Goal: Task Accomplishment & Management: Use online tool/utility

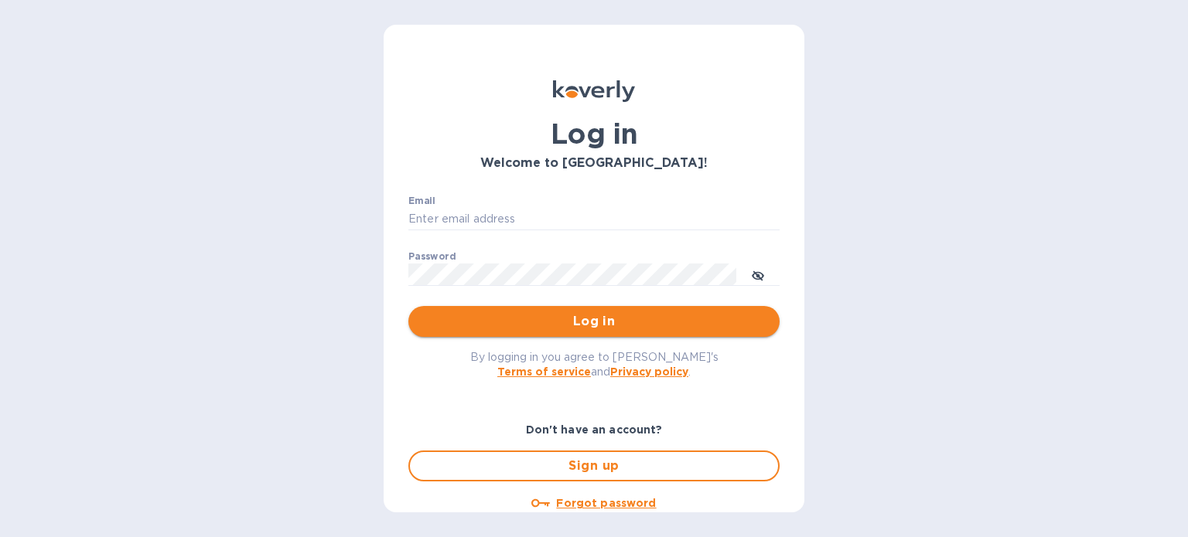
type input "[PERSON_NAME][EMAIL_ADDRESS][DOMAIN_NAME]"
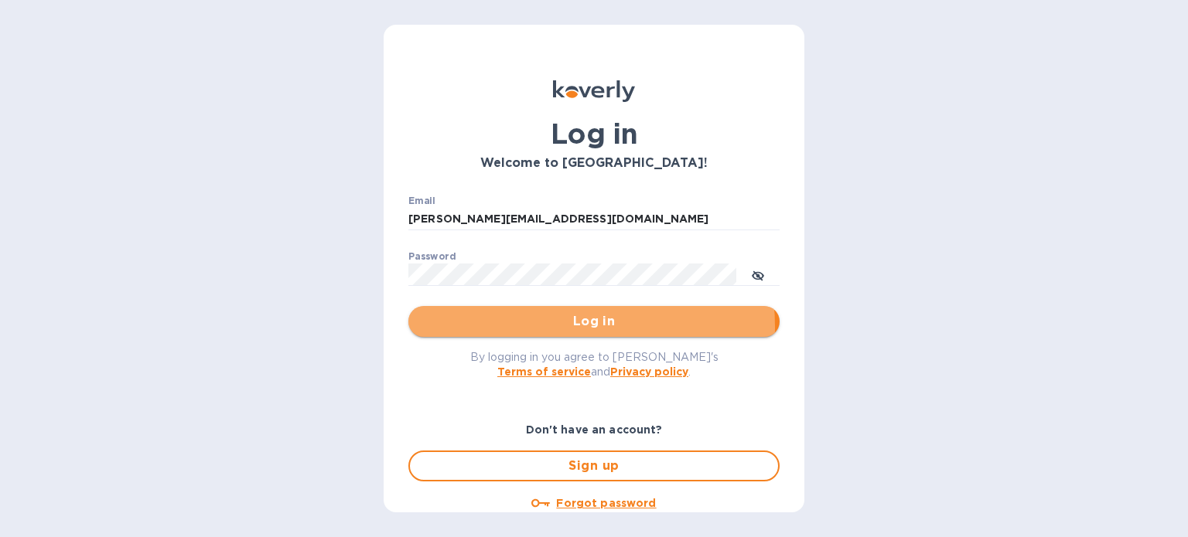
click at [537, 327] on span "Log in" at bounding box center [594, 321] width 346 height 19
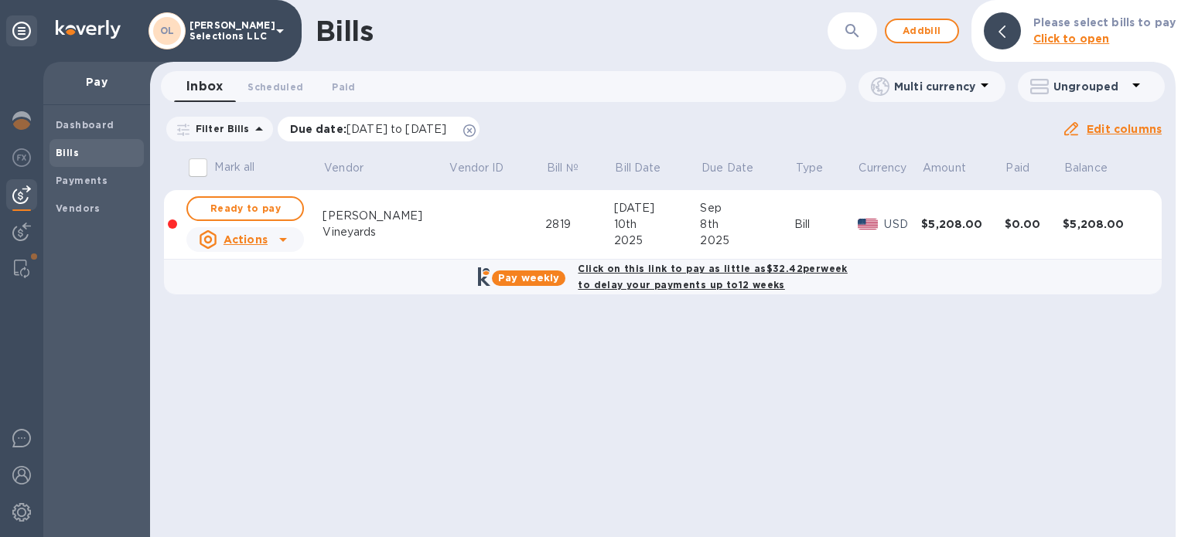
click at [475, 130] on icon at bounding box center [469, 130] width 12 height 12
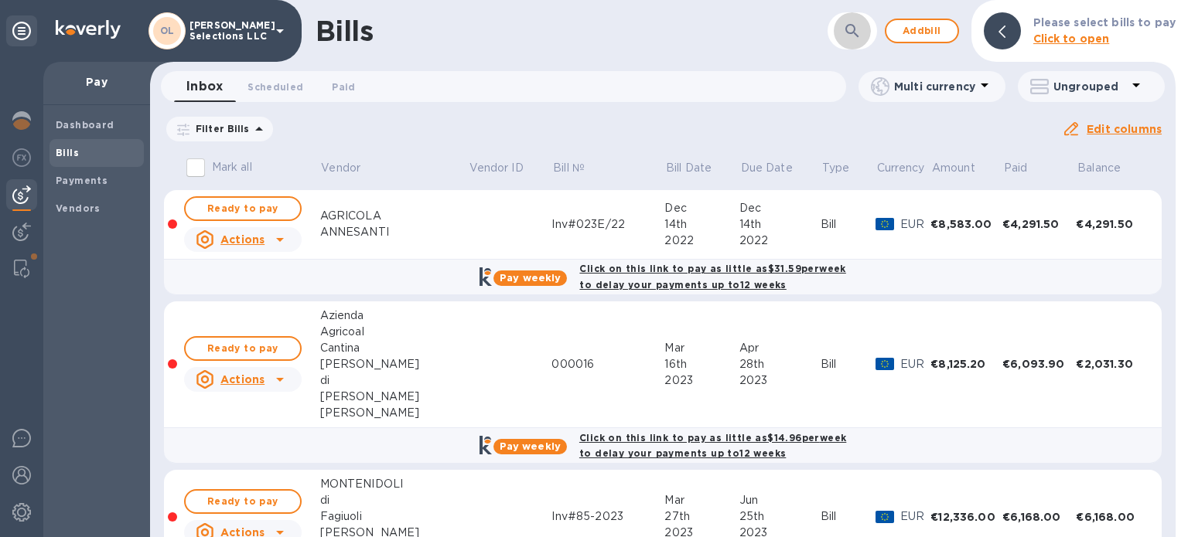
click at [850, 35] on icon "button" at bounding box center [852, 31] width 19 height 19
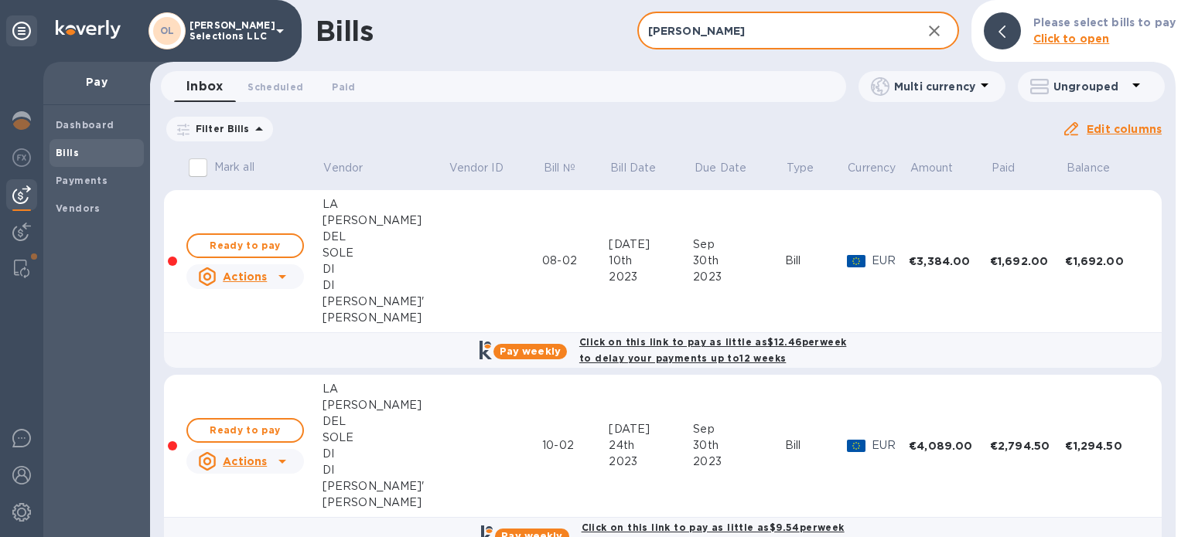
type input "valle"
click at [223, 430] on span "Ready to pay" at bounding box center [245, 430] width 90 height 19
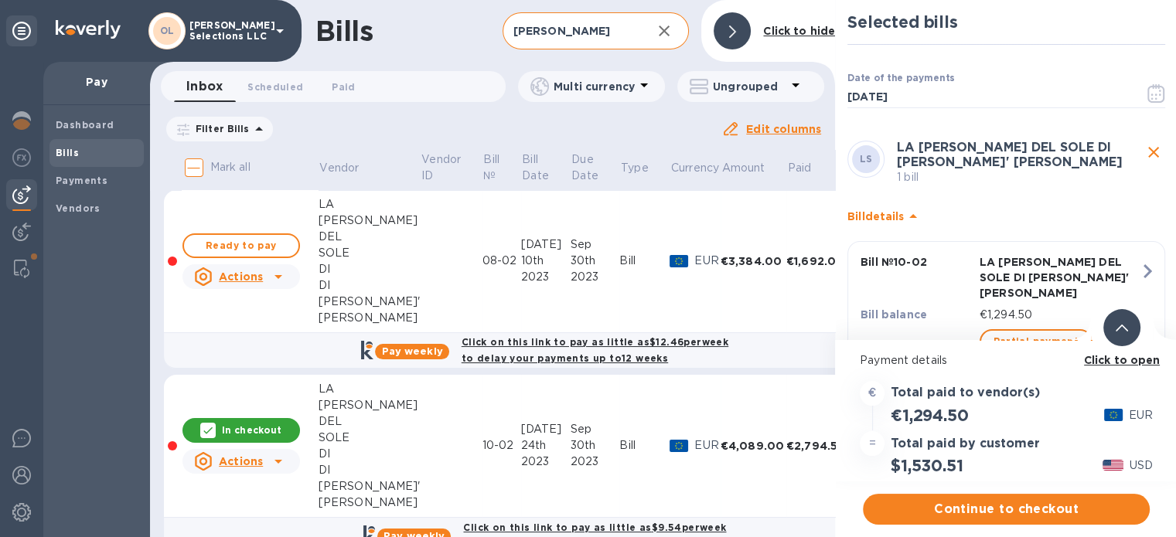
click at [727, 23] on div at bounding box center [732, 30] width 37 height 37
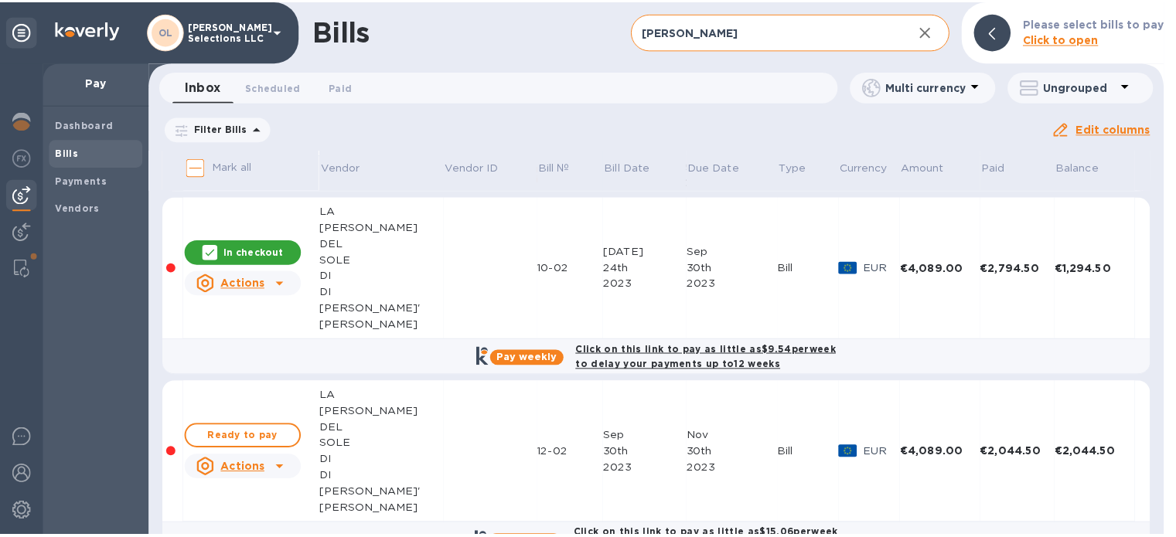
scroll to position [179, 0]
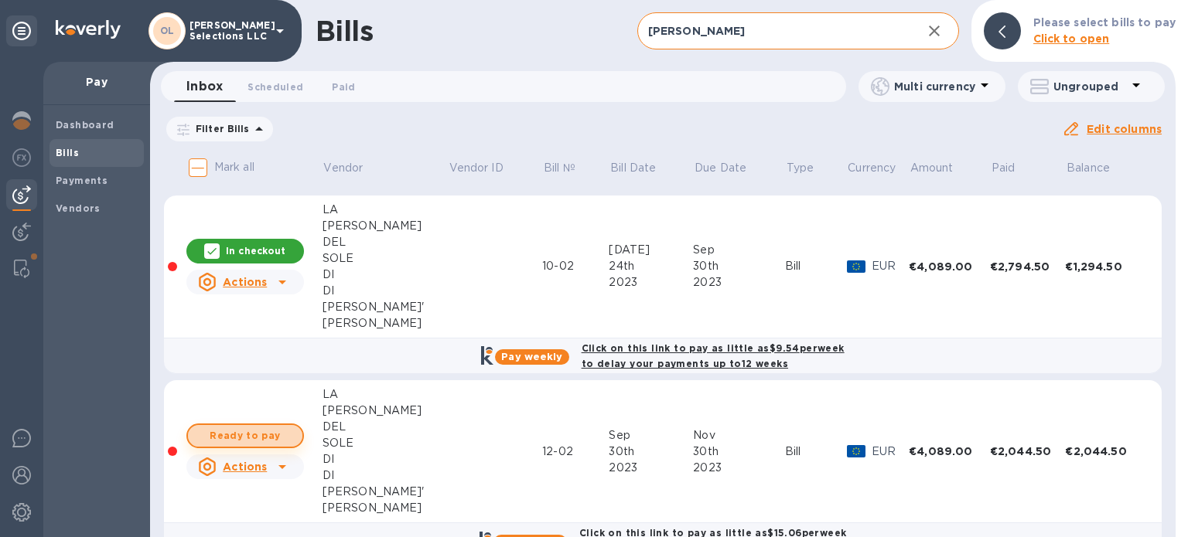
click at [259, 436] on span "Ready to pay" at bounding box center [245, 436] width 90 height 19
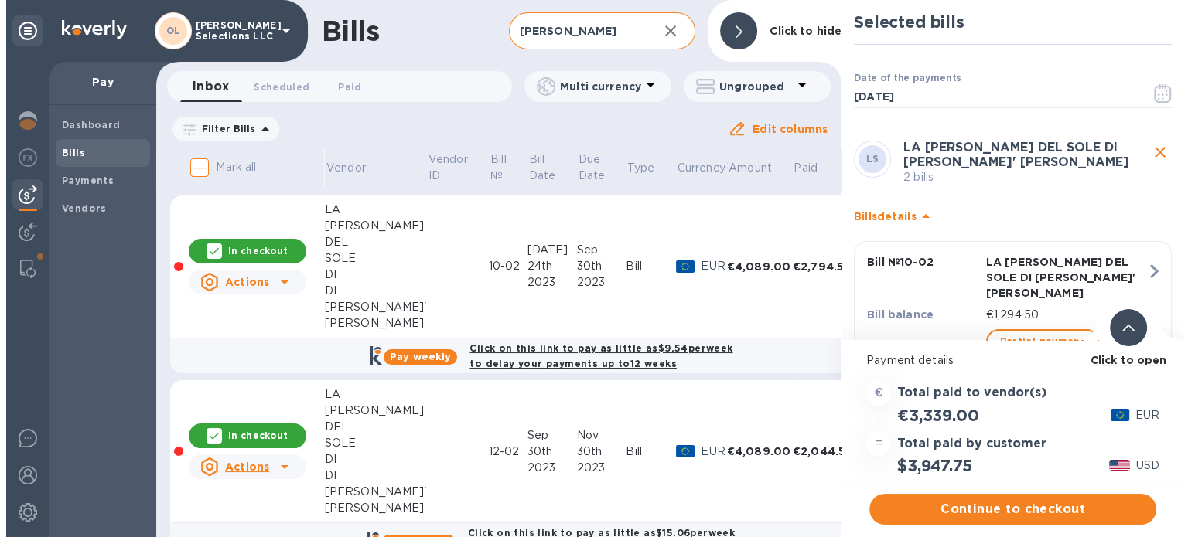
scroll to position [0, 25]
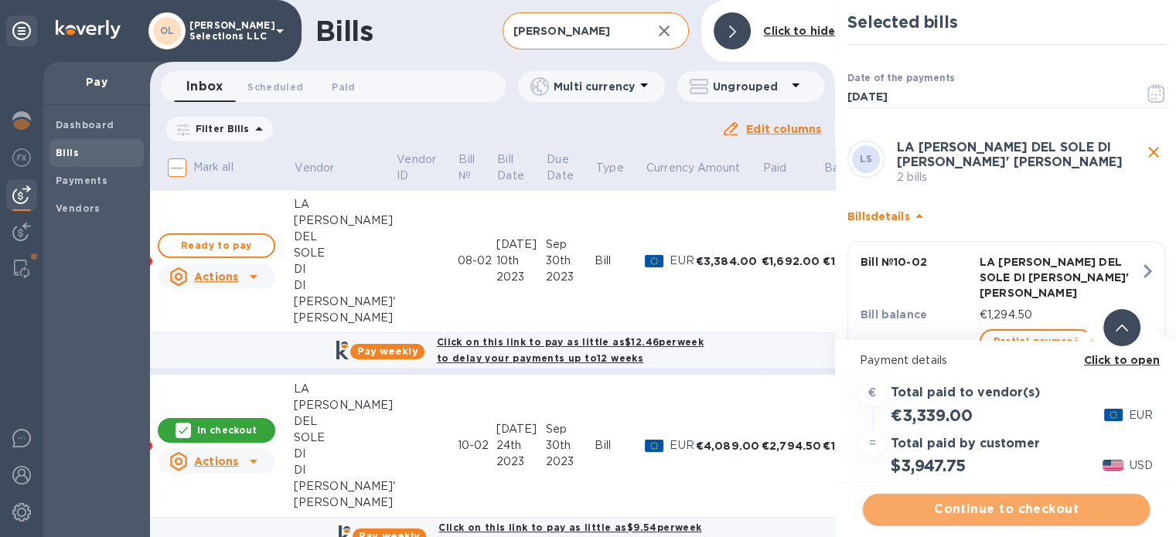
click at [1027, 510] on span "Continue to checkout" at bounding box center [1006, 509] width 262 height 19
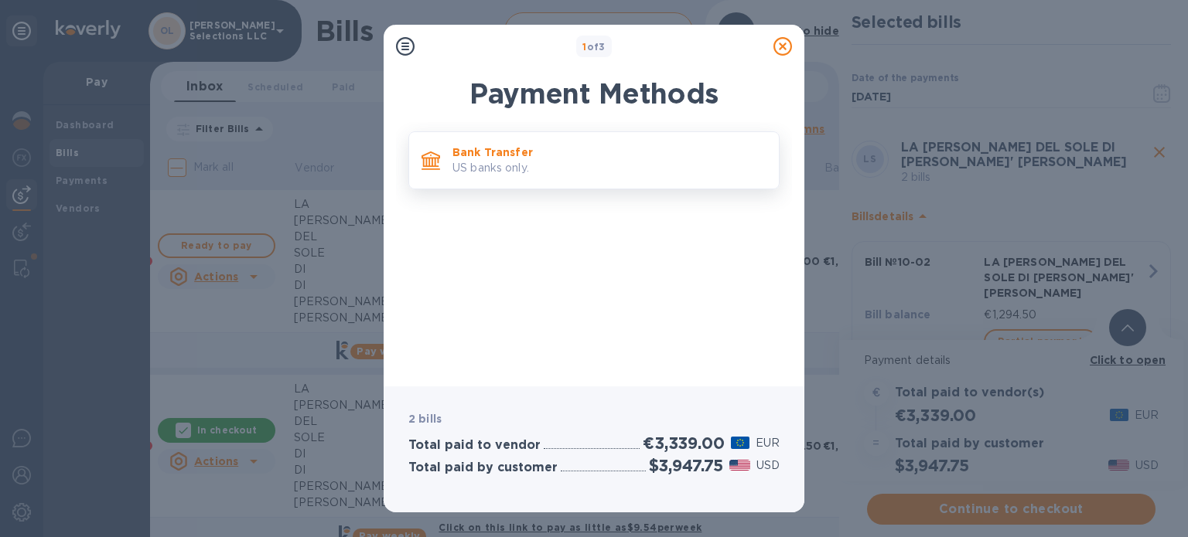
click at [664, 162] on p "US banks only." at bounding box center [609, 168] width 314 height 16
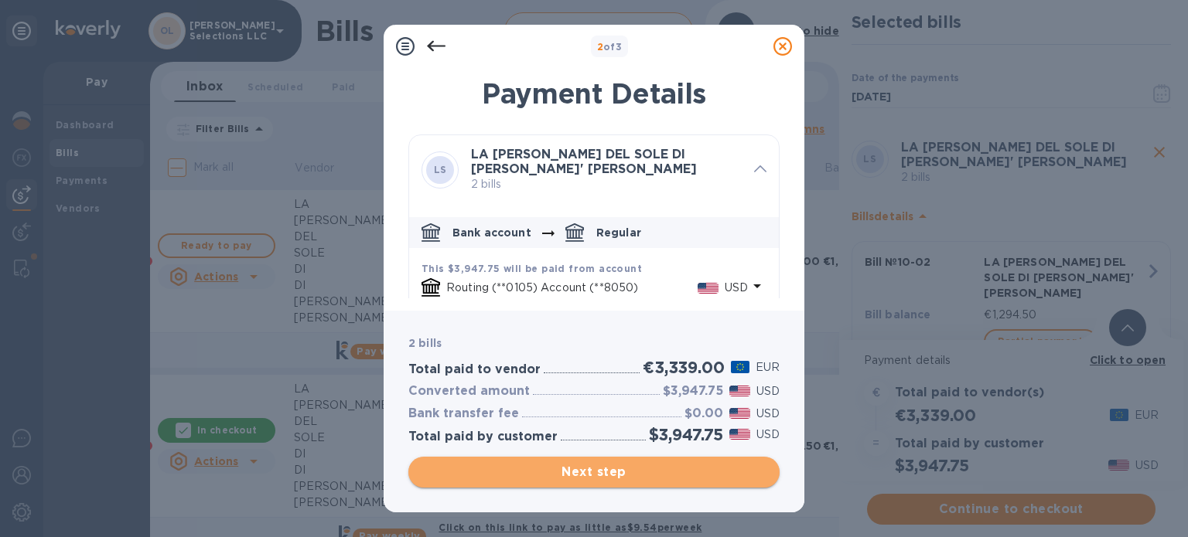
click at [586, 471] on span "Next step" at bounding box center [594, 472] width 346 height 19
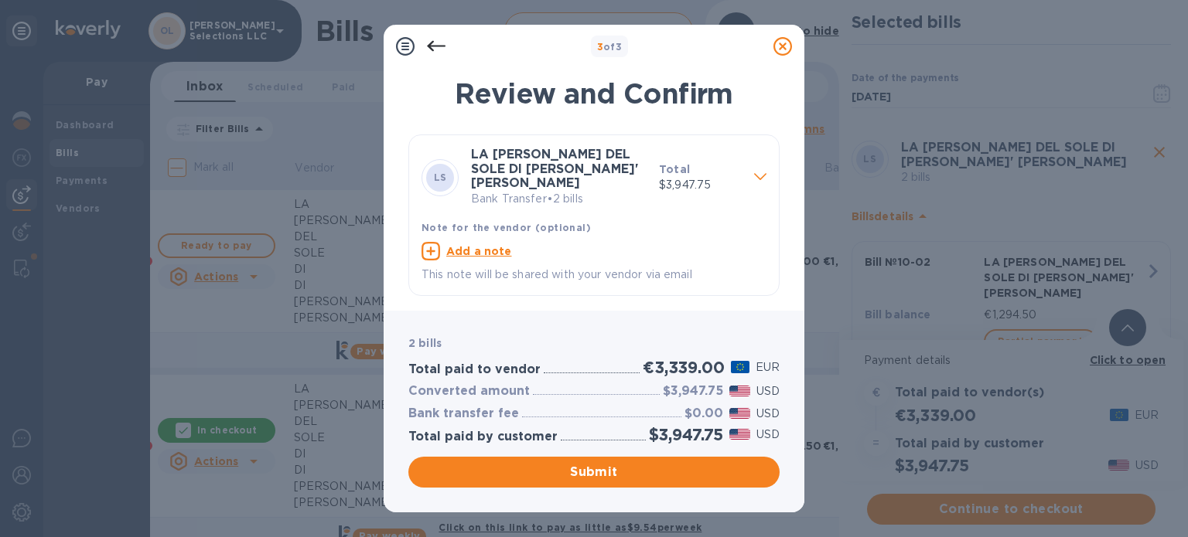
click at [492, 245] on u "Add a note" at bounding box center [479, 251] width 66 height 12
click at [473, 247] on textarea at bounding box center [581, 253] width 320 height 13
type textarea "Invs#10-02 & 12-02 - balance"
click at [637, 477] on span "Submit" at bounding box center [594, 472] width 346 height 19
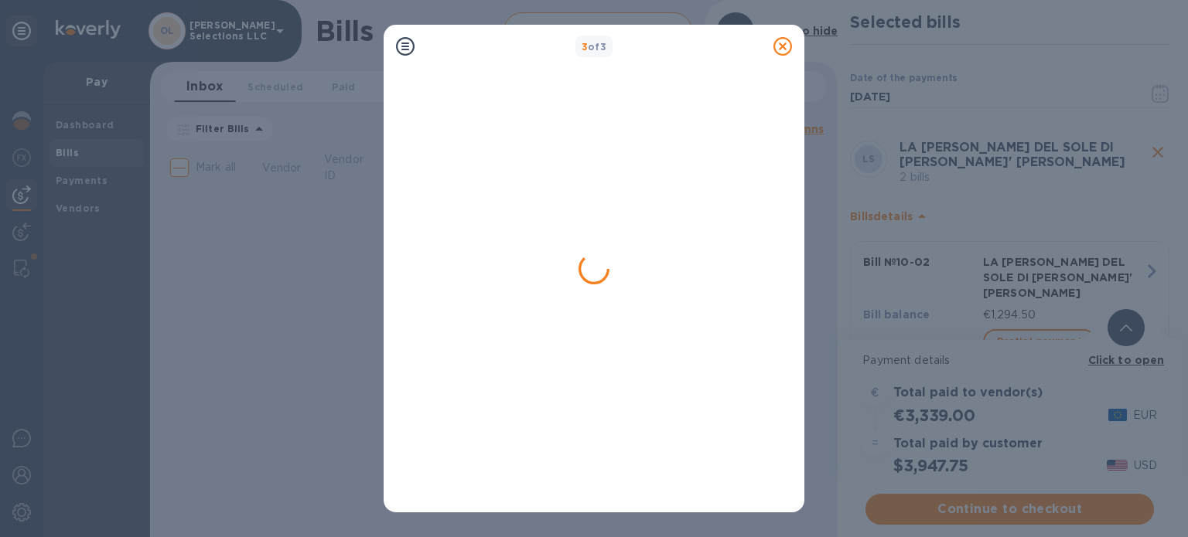
scroll to position [0, 0]
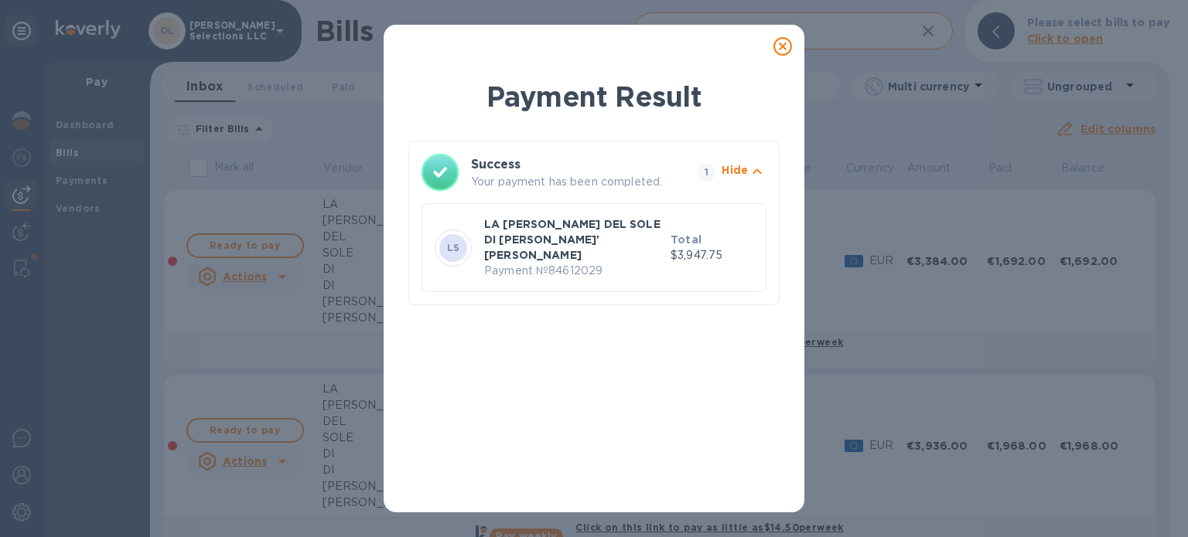
click at [783, 43] on icon at bounding box center [782, 46] width 19 height 19
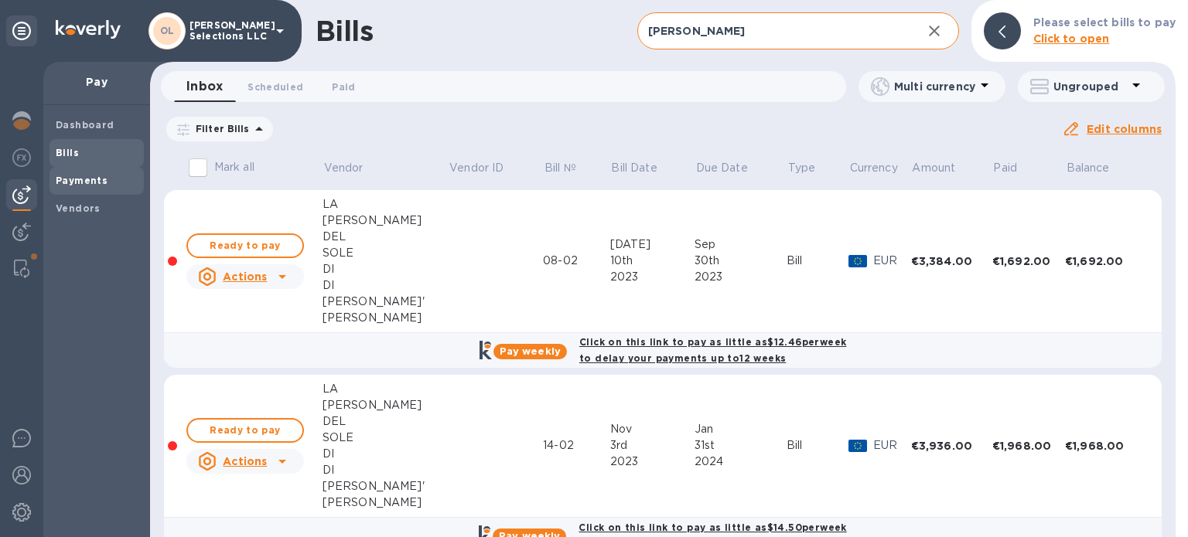
click at [77, 179] on b "Payments" at bounding box center [82, 181] width 52 height 12
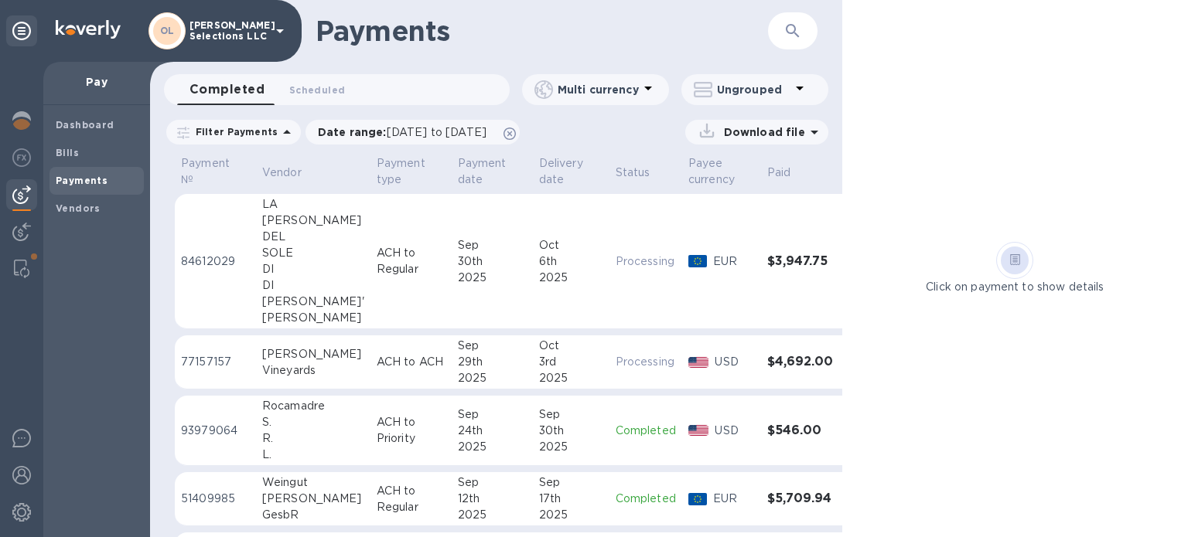
click at [615, 268] on p "Processing" at bounding box center [645, 262] width 60 height 16
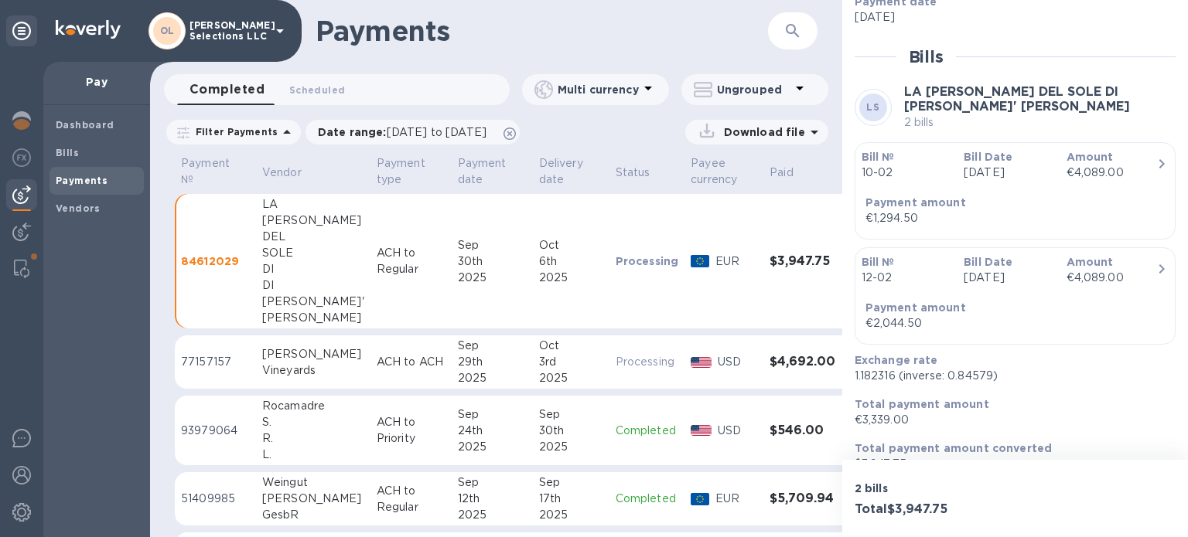
scroll to position [334, 0]
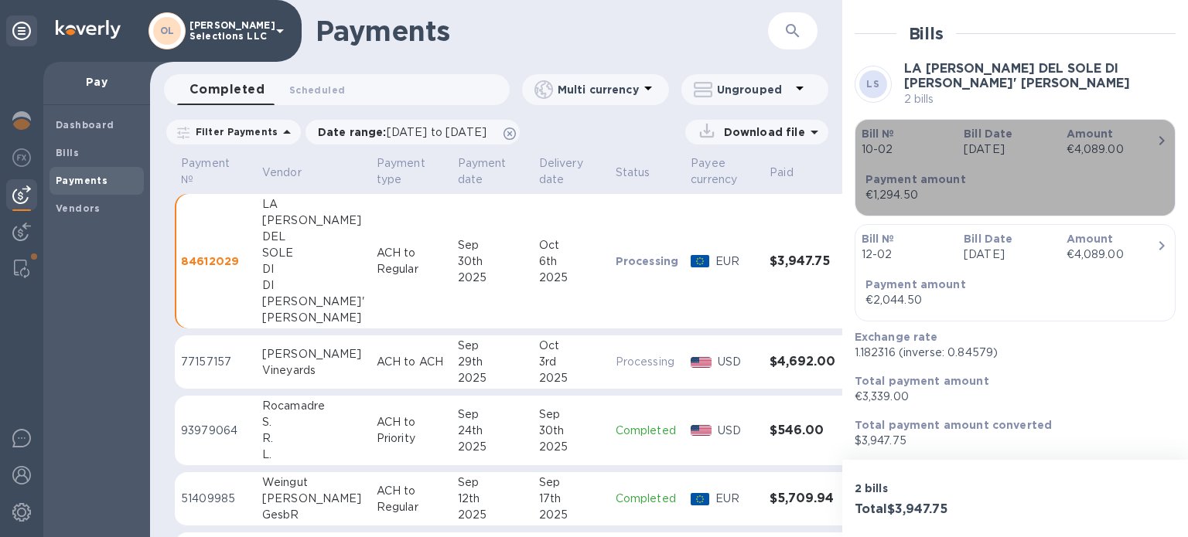
click at [1114, 155] on div "€4,089.00" at bounding box center [1111, 149] width 90 height 16
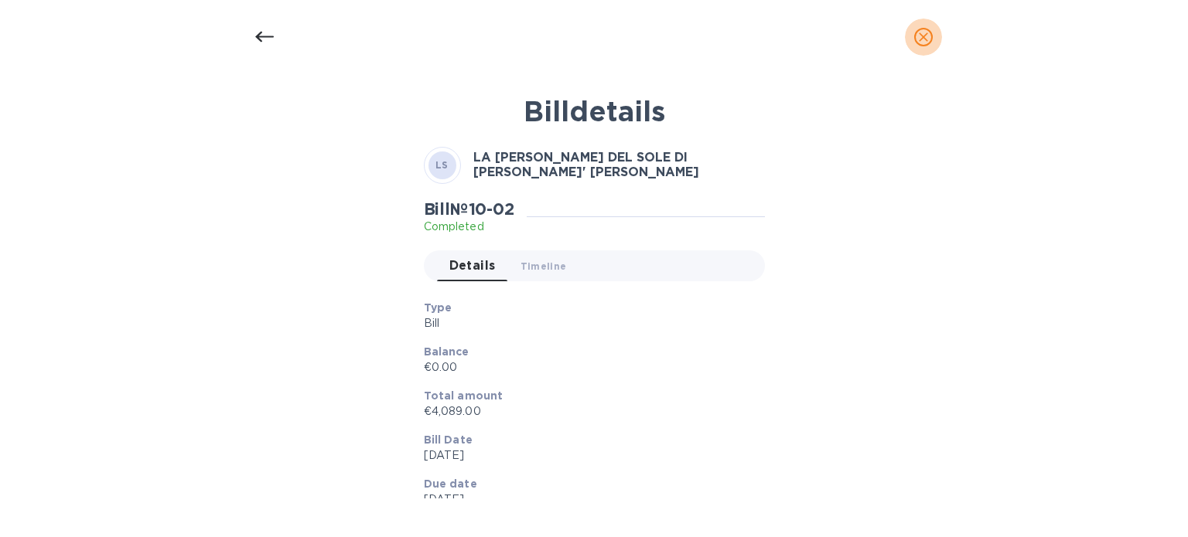
click at [932, 32] on span "close" at bounding box center [923, 37] width 19 height 19
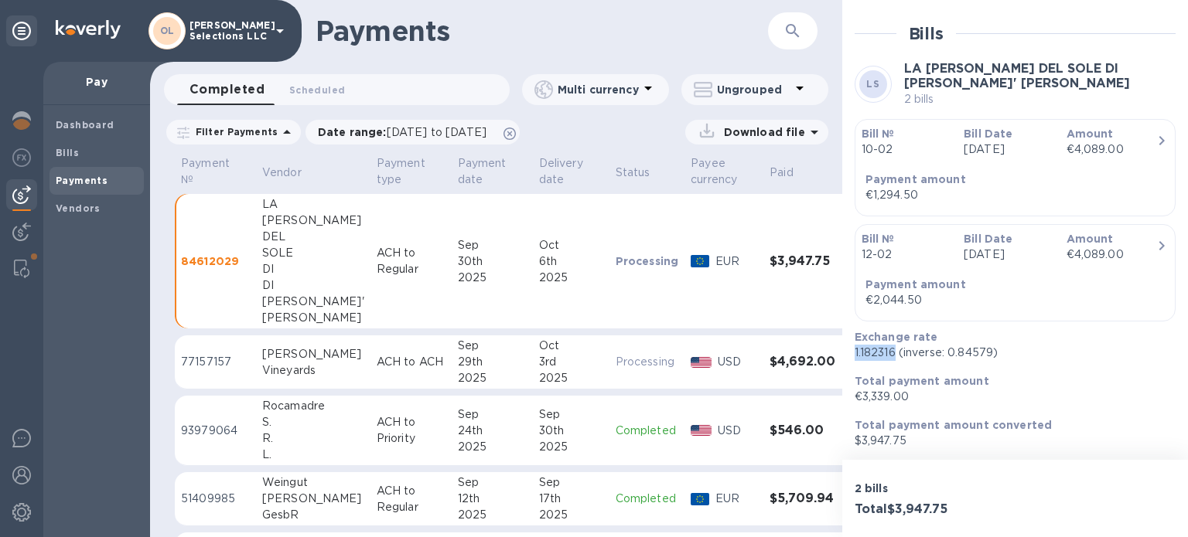
drag, startPoint x: 895, startPoint y: 349, endPoint x: 854, endPoint y: 347, distance: 41.0
click at [854, 347] on p "1.182316 (inverse: 0.84579)" at bounding box center [1008, 353] width 308 height 16
copy p "1.182316"
